Goal: Task Accomplishment & Management: Complete application form

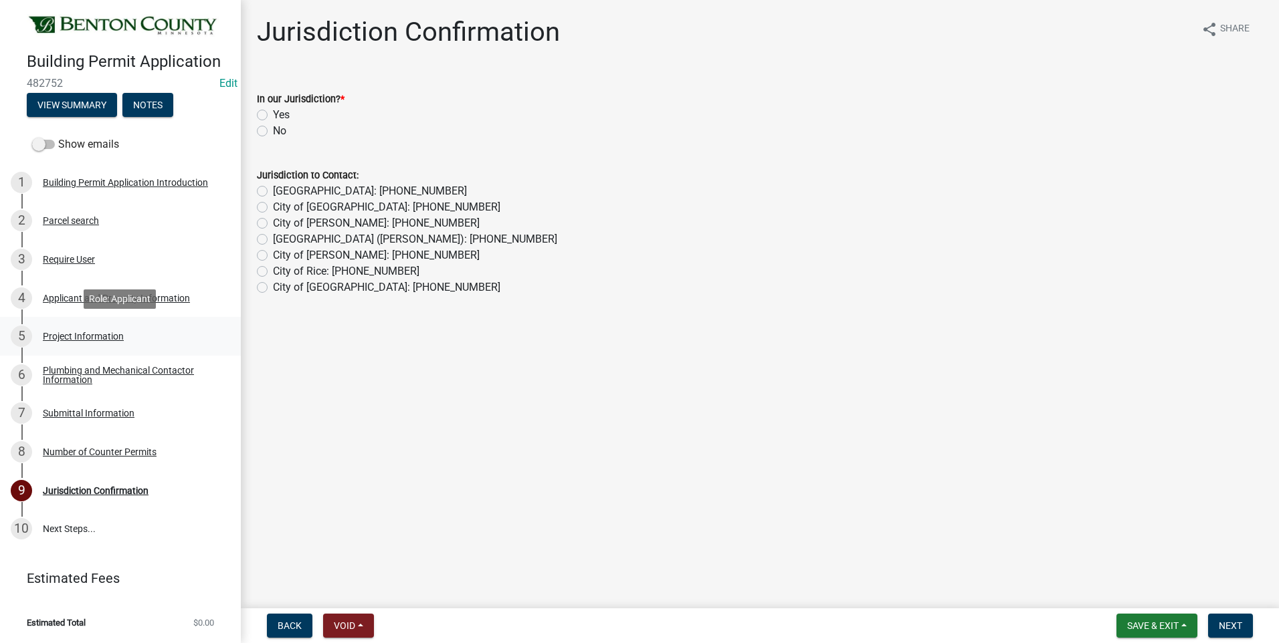
click at [100, 334] on div "Project Information" at bounding box center [83, 336] width 81 height 9
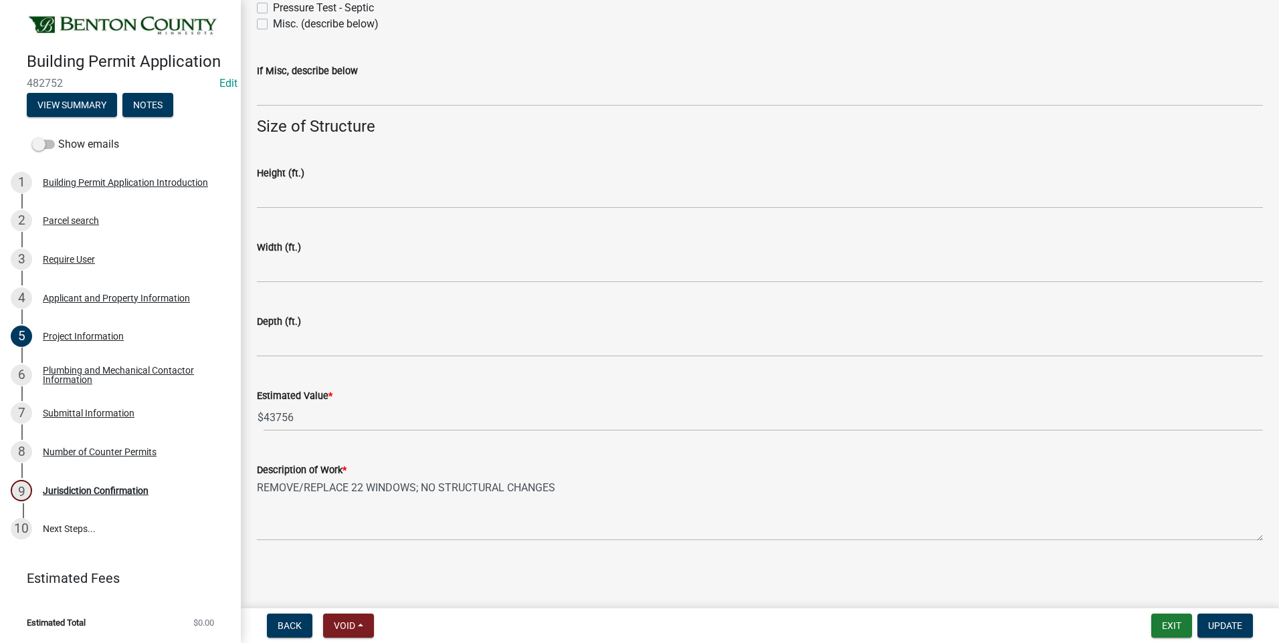
scroll to position [767, 0]
click at [134, 449] on div "Number of Counter Permits" at bounding box center [100, 451] width 114 height 9
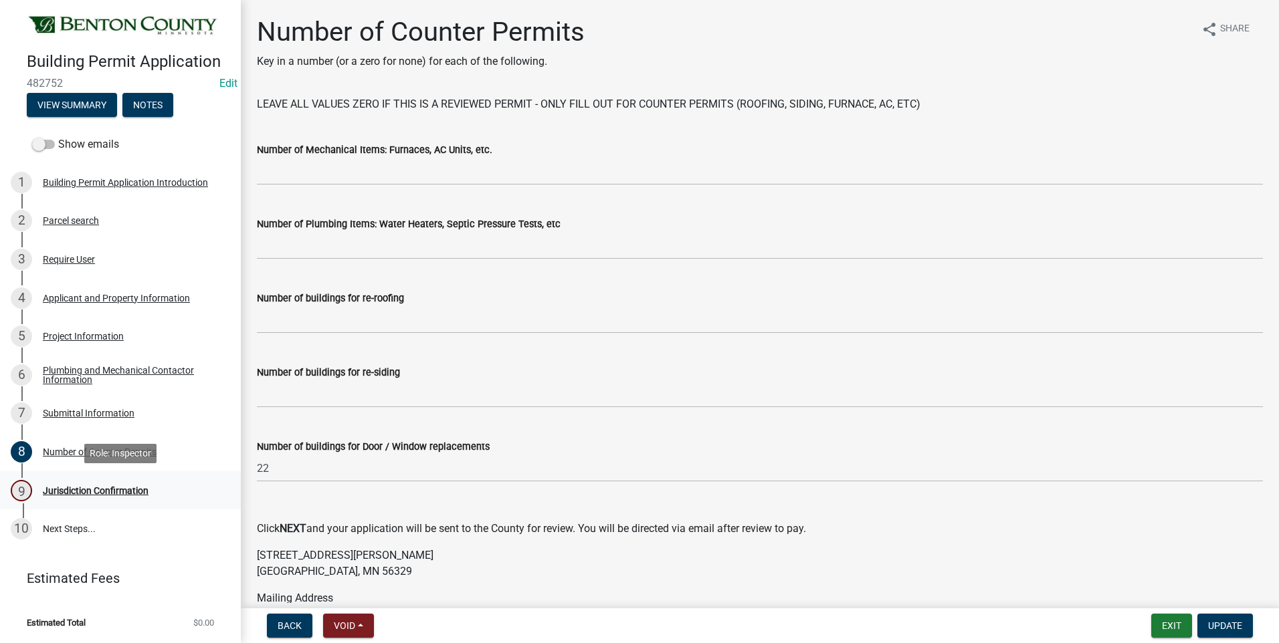
click at [104, 494] on div "Jurisdiction Confirmation" at bounding box center [96, 490] width 106 height 9
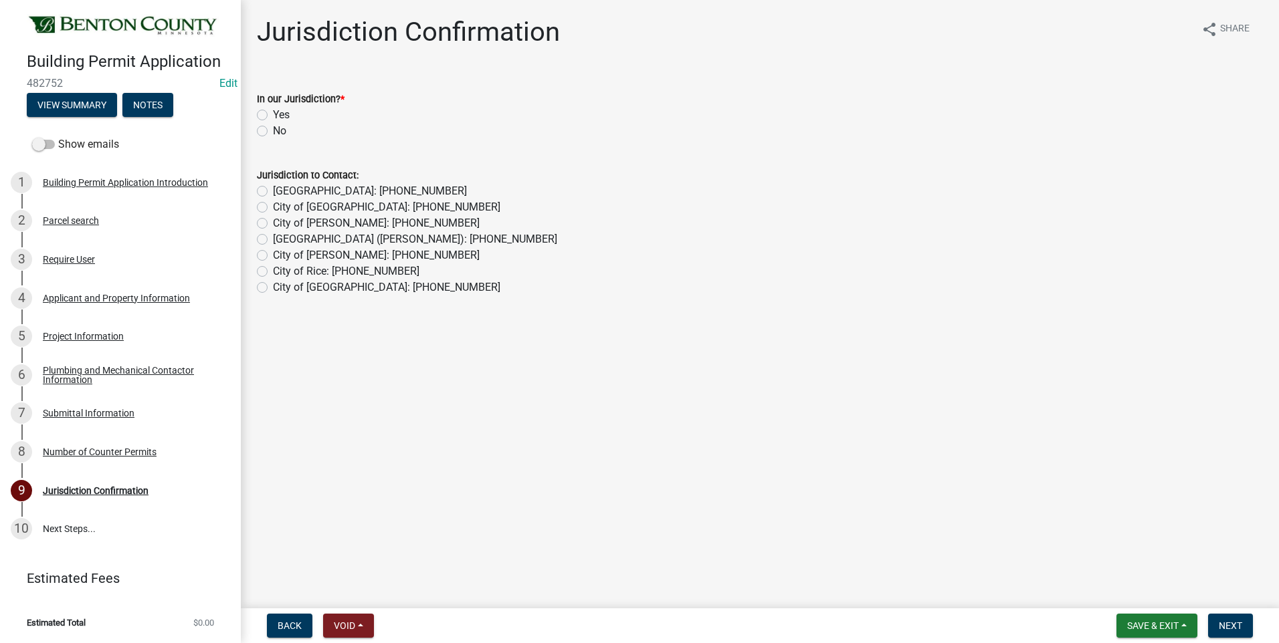
click at [273, 114] on label "Yes" at bounding box center [281, 115] width 17 height 16
click at [273, 114] on input "Yes" at bounding box center [277, 111] width 9 height 9
radio input "true"
click at [1237, 621] on span "Next" at bounding box center [1230, 626] width 23 height 11
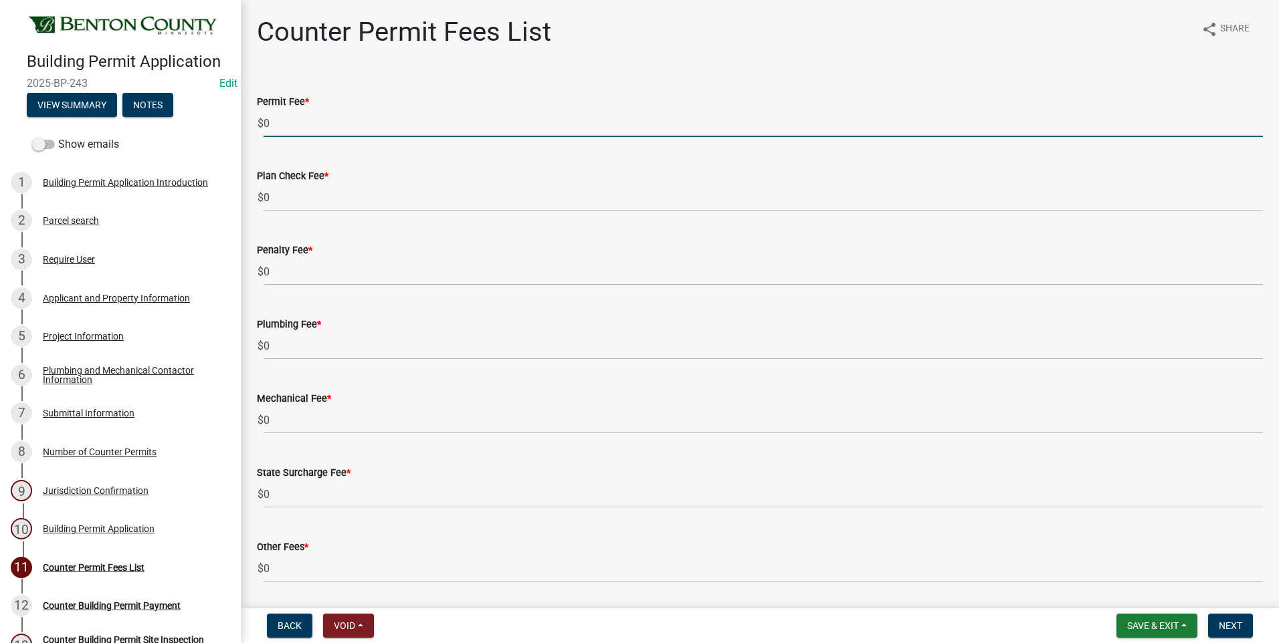
drag, startPoint x: 267, startPoint y: 121, endPoint x: 260, endPoint y: 122, distance: 6.7
click at [260, 122] on div "$ 0" at bounding box center [760, 123] width 1006 height 27
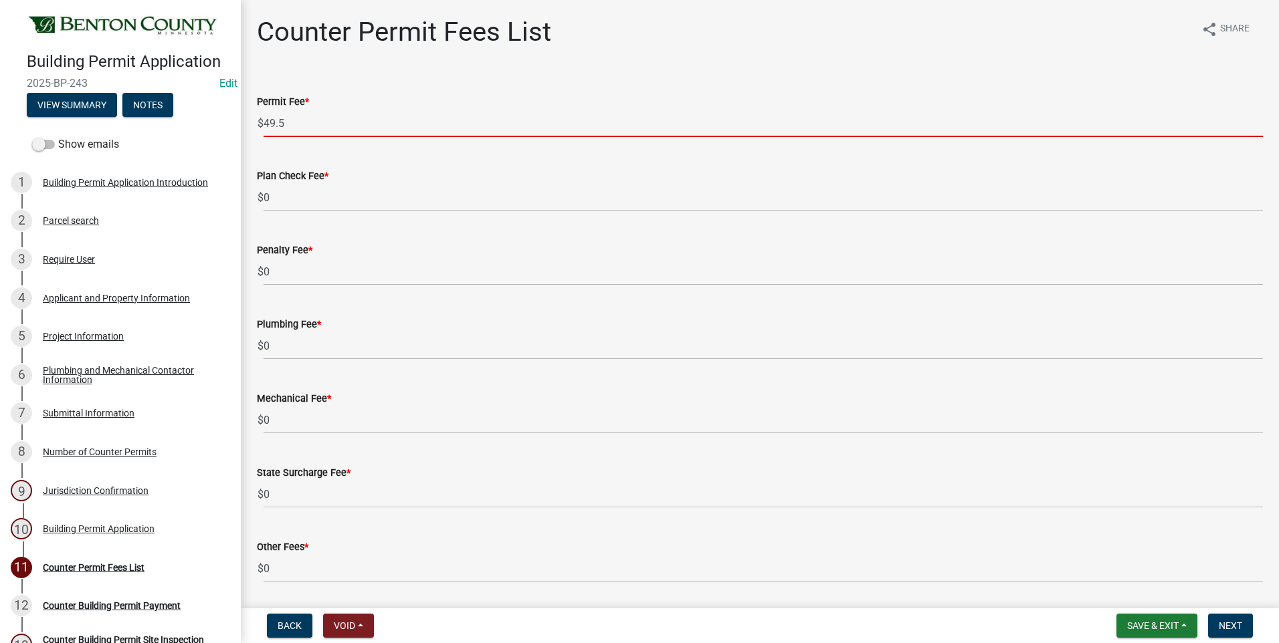
type input "49.5"
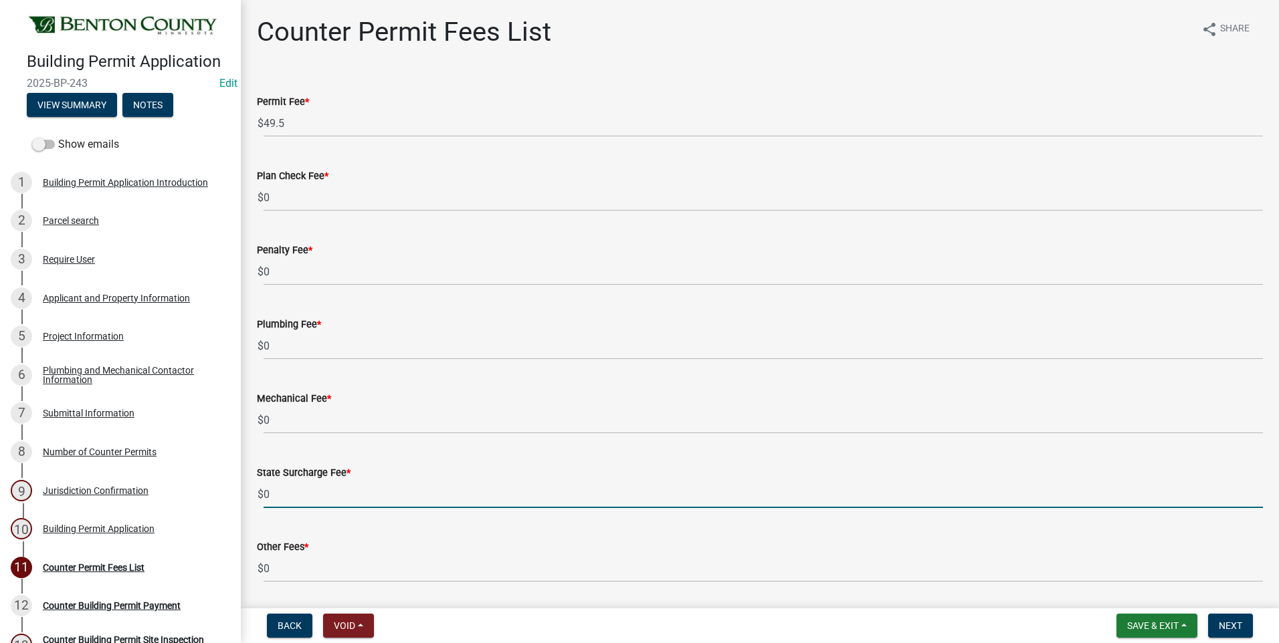
click at [266, 494] on input "0" at bounding box center [763, 494] width 999 height 27
type input "1"
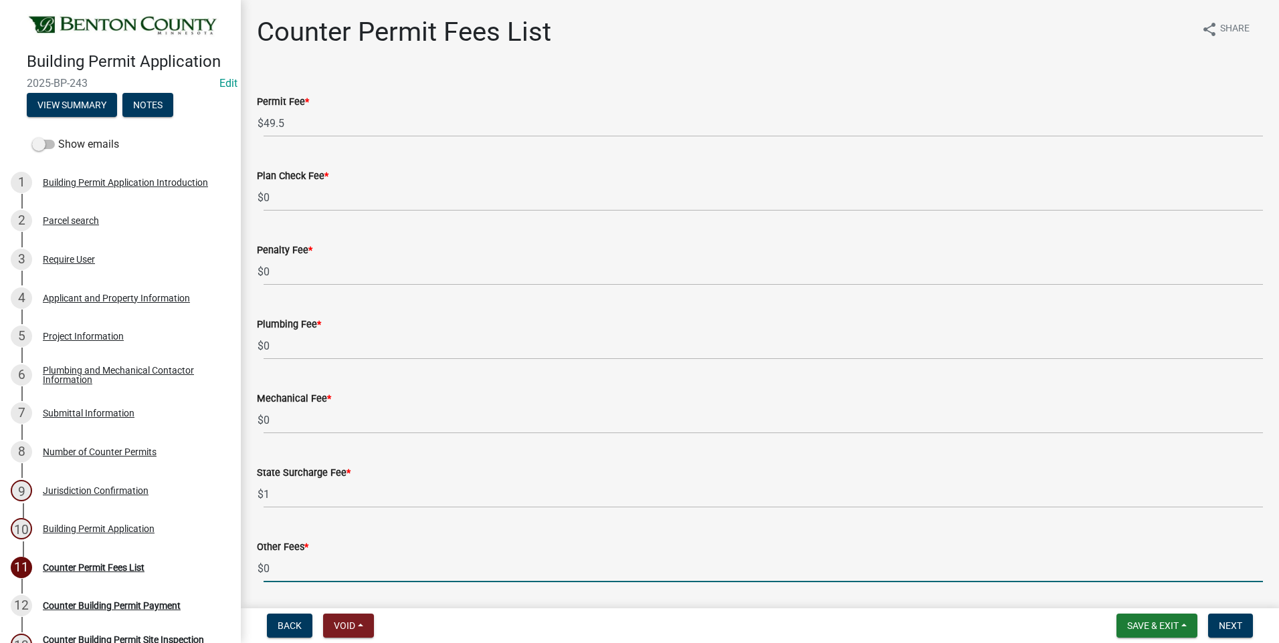
click at [302, 568] on input "0" at bounding box center [763, 568] width 999 height 27
click at [1228, 627] on span "Next" at bounding box center [1230, 626] width 23 height 11
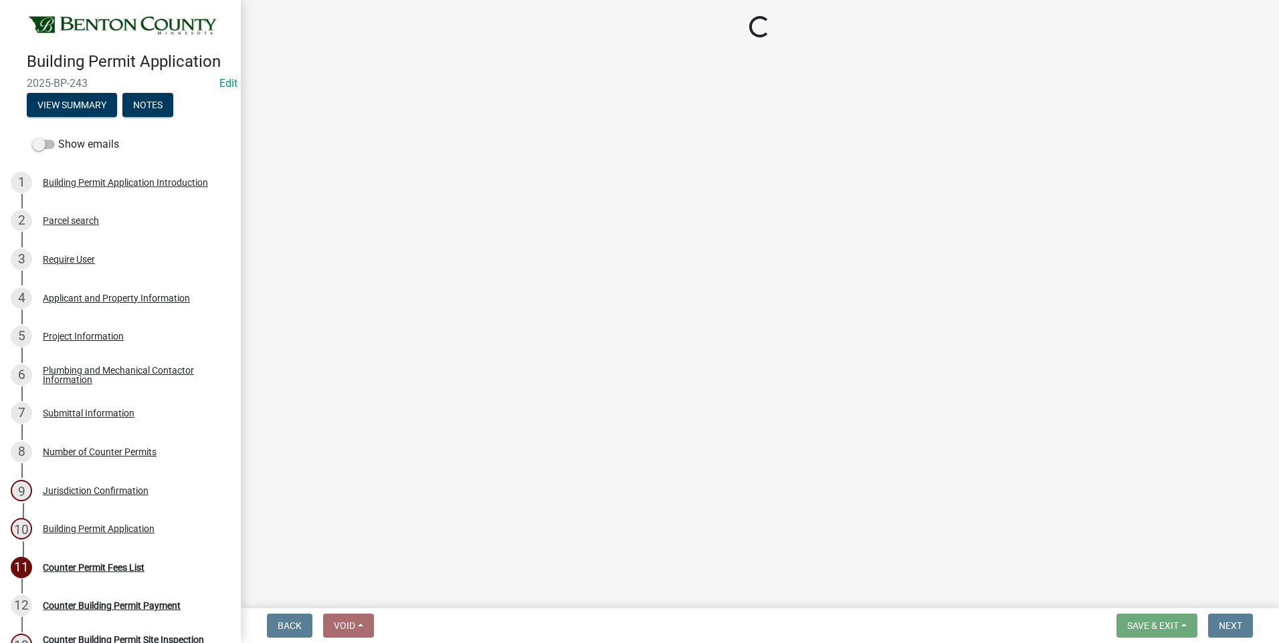
select select "3: 3"
